Goal: Information Seeking & Learning: Check status

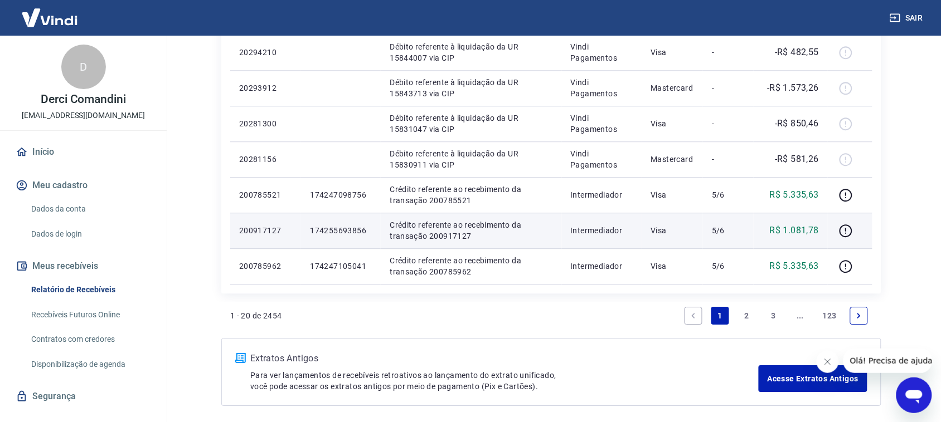
scroll to position [845, 0]
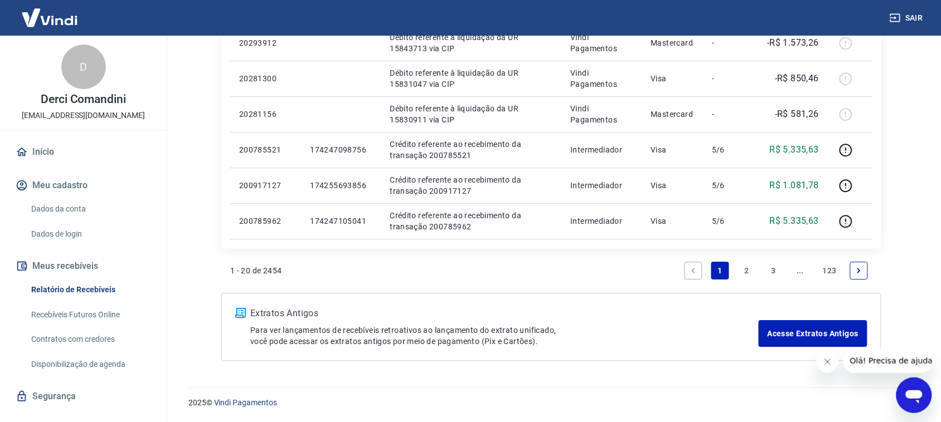
click at [748, 265] on link "2" at bounding box center [747, 271] width 18 height 18
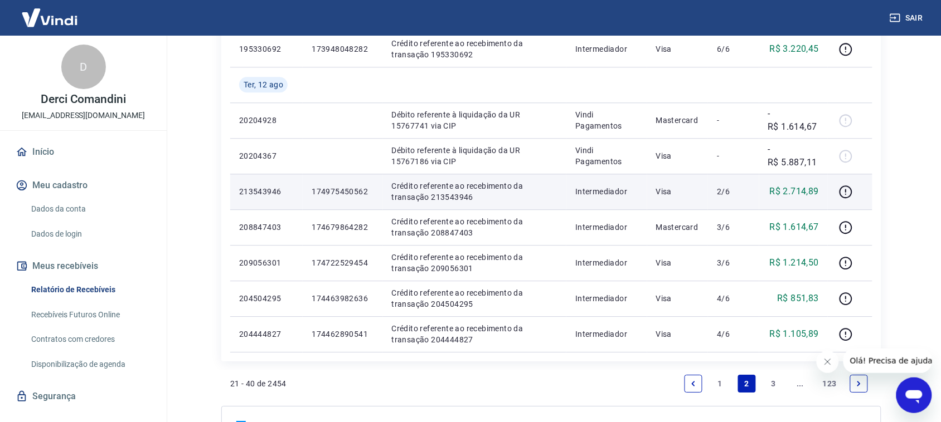
scroll to position [836, 0]
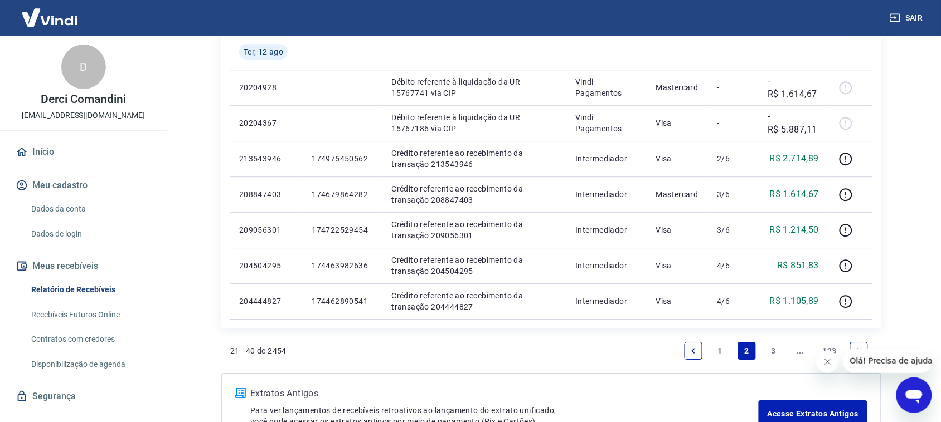
click at [766, 354] on link "3" at bounding box center [773, 351] width 18 height 18
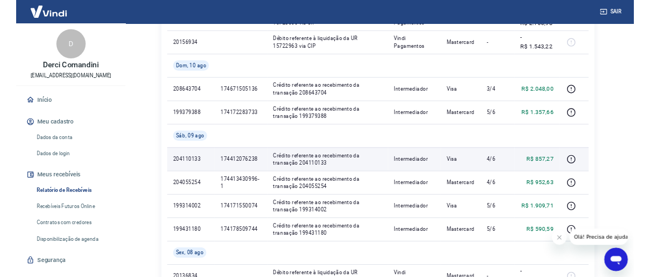
scroll to position [348, 0]
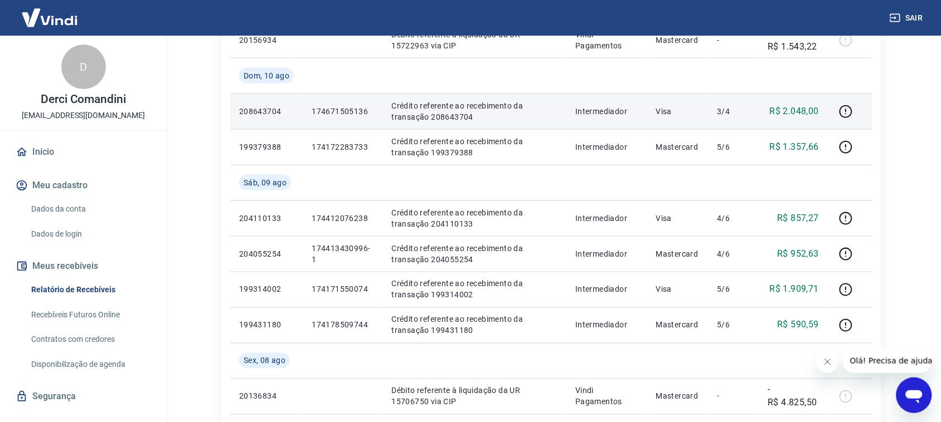
click at [329, 109] on p "174671505136" at bounding box center [342, 111] width 62 height 11
drag, startPoint x: 365, startPoint y: 109, endPoint x: 313, endPoint y: 105, distance: 52.6
click at [313, 105] on td "174671505136" at bounding box center [343, 112] width 80 height 36
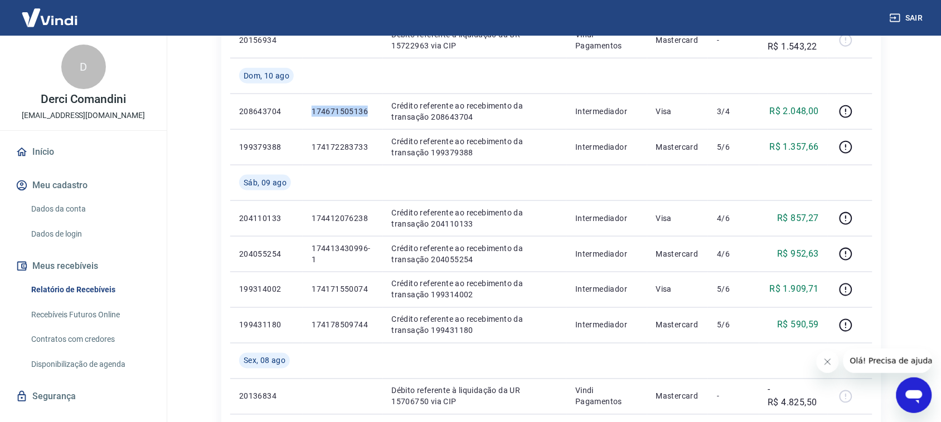
copy p "174671505136"
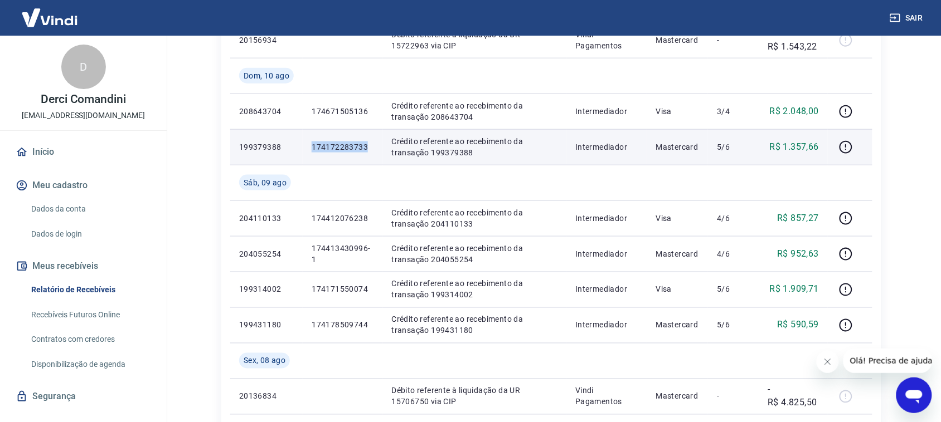
drag, startPoint x: 367, startPoint y: 148, endPoint x: 311, endPoint y: 148, distance: 55.7
click at [311, 148] on td "174172283733" at bounding box center [343, 147] width 80 height 36
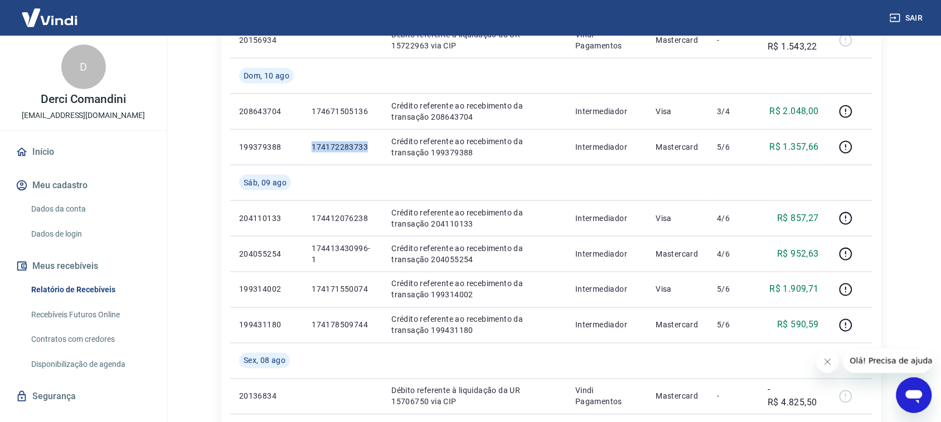
copy p "174172283733"
drag, startPoint x: 905, startPoint y: 191, endPoint x: 893, endPoint y: 183, distance: 15.3
click at [905, 191] on div "Início / Meus Recebíveis / Relatório de Recebíveis Relatório de Recebíveis Saib…" at bounding box center [550, 314] width 713 height 1255
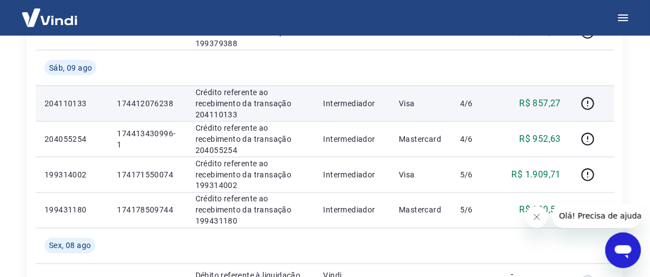
scroll to position [488, 0]
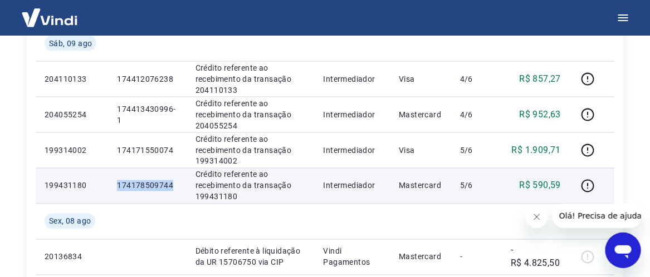
drag, startPoint x: 173, startPoint y: 187, endPoint x: 111, endPoint y: 187, distance: 61.3
click at [111, 187] on td "174178509744" at bounding box center [147, 186] width 78 height 36
copy p "174178509744"
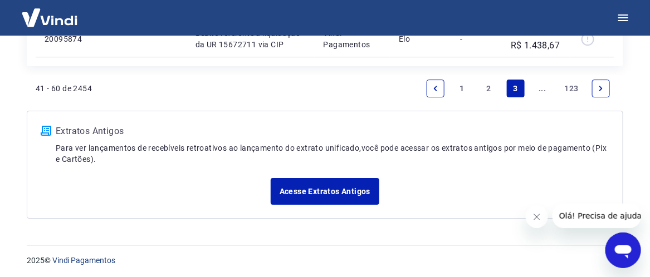
scroll to position [1101, 0]
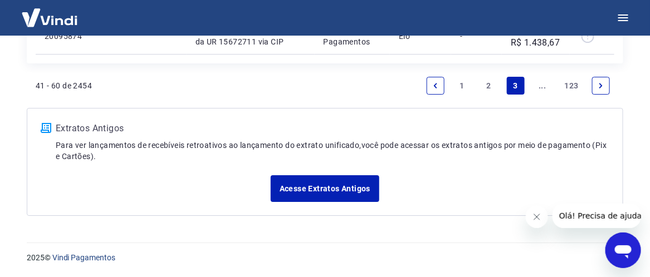
click at [485, 88] on link "2" at bounding box center [489, 86] width 18 height 18
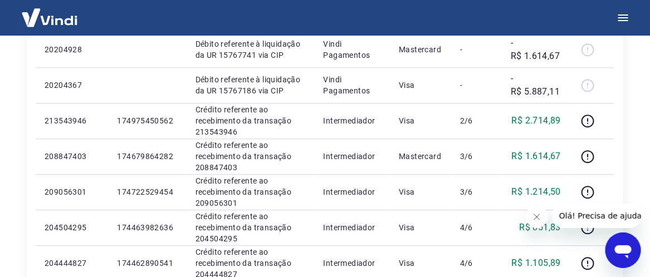
scroll to position [905, 0]
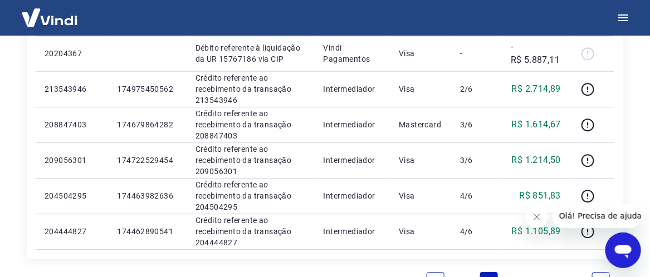
click at [542, 218] on button "Fechar mensagem da empresa" at bounding box center [536, 217] width 22 height 22
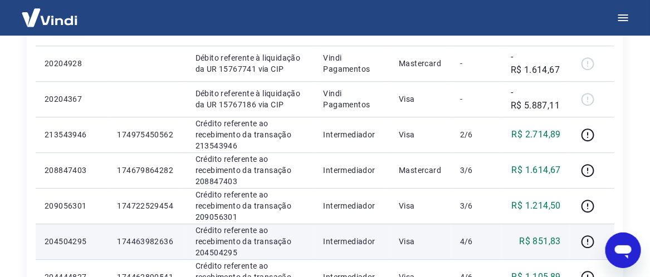
scroll to position [836, 0]
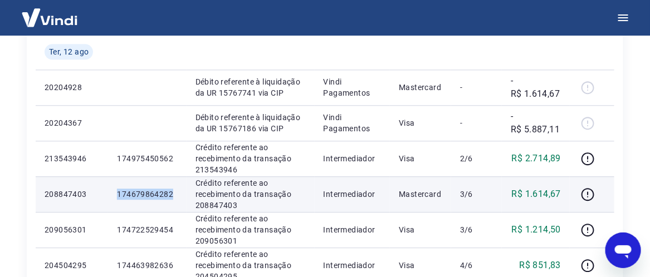
drag, startPoint x: 171, startPoint y: 197, endPoint x: 116, endPoint y: 199, distance: 54.7
click at [116, 199] on td "174679864282" at bounding box center [147, 195] width 78 height 36
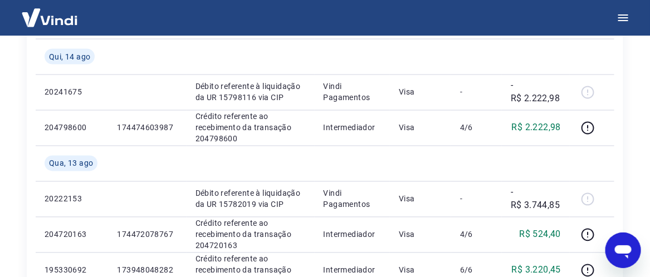
scroll to position [557, 0]
